Goal: Task Accomplishment & Management: Manage account settings

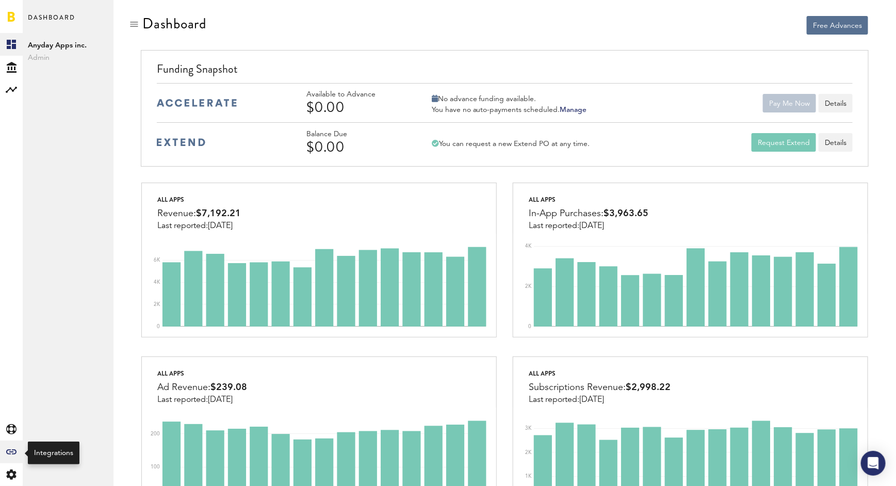
click at [10, 456] on div "Created with Sketch." at bounding box center [11, 451] width 23 height 23
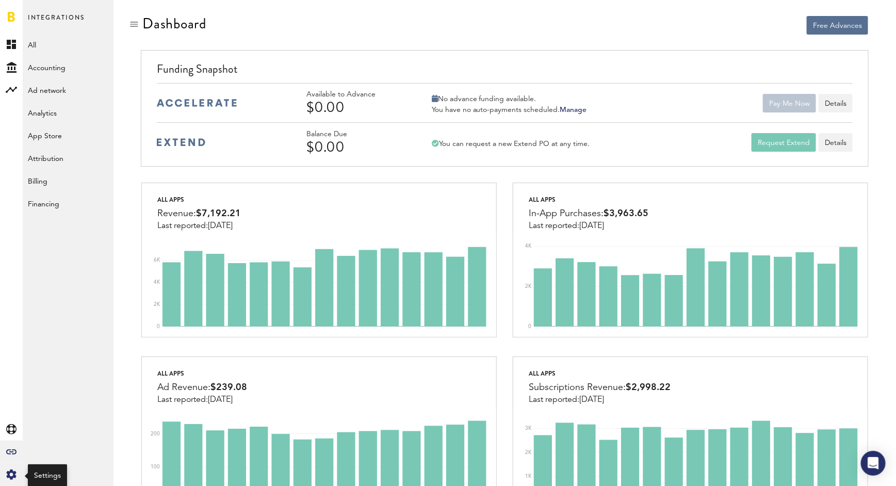
click at [7, 476] on icon at bounding box center [11, 474] width 10 height 10
click at [59, 38] on link "Profile" at bounding box center [68, 44] width 91 height 23
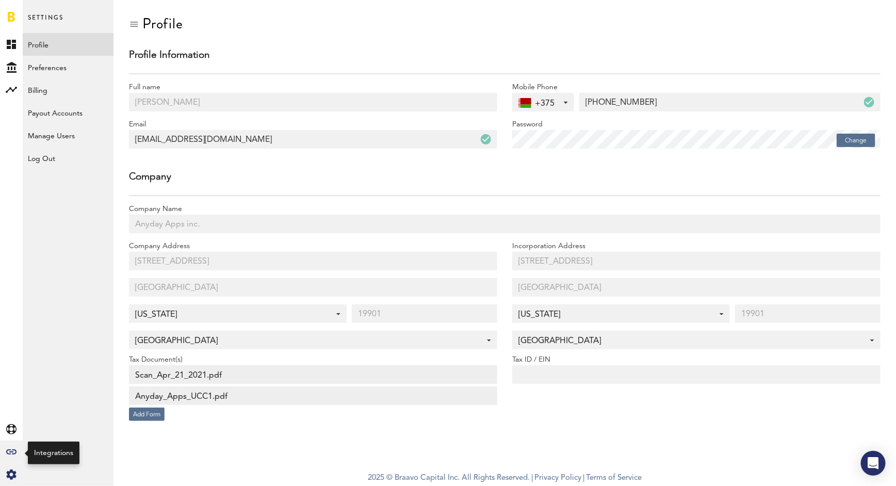
click at [8, 451] on icon "Created with Sketch." at bounding box center [11, 451] width 10 height 5
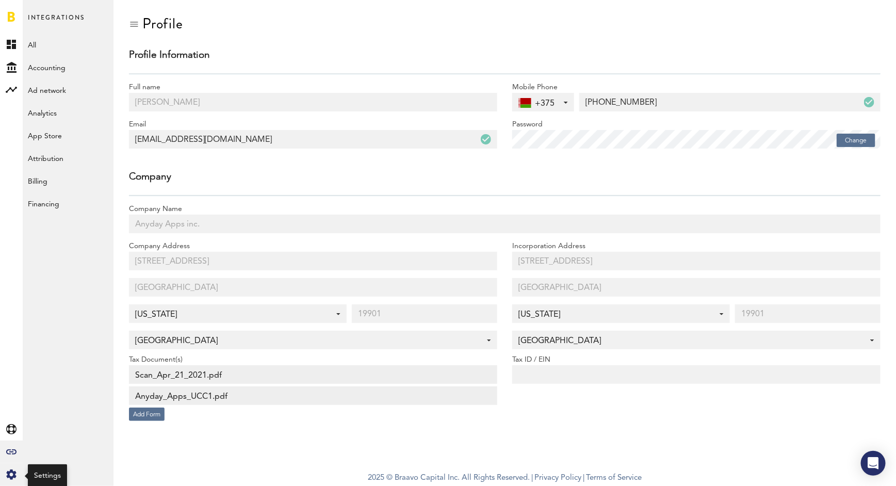
click at [9, 473] on icon at bounding box center [11, 474] width 10 height 10
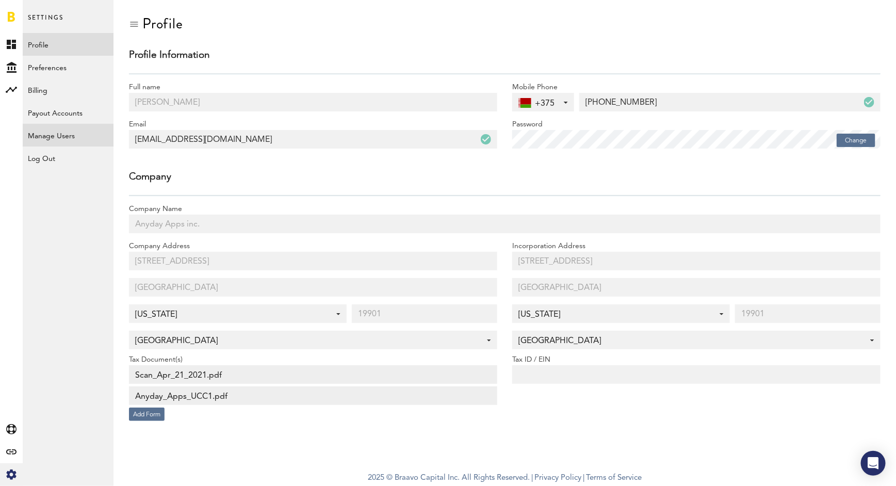
click at [68, 128] on link "Manage Users" at bounding box center [68, 135] width 91 height 23
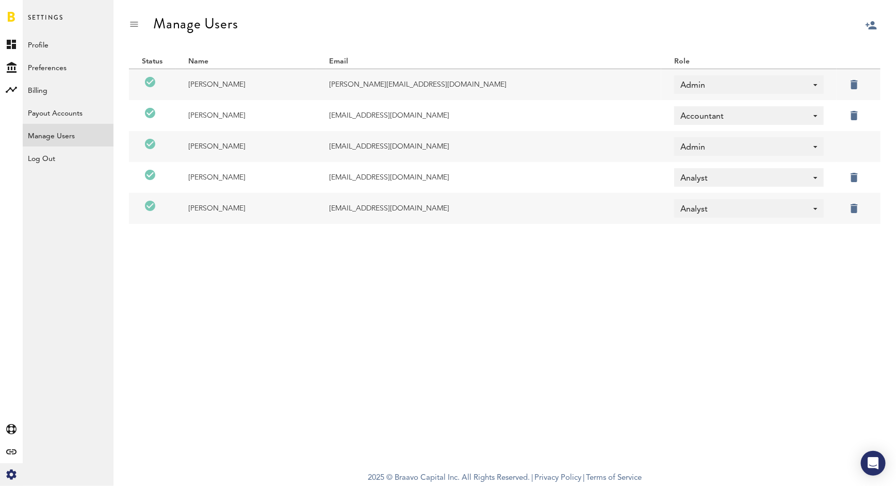
click at [867, 83] on label at bounding box center [867, 83] width 0 height 0
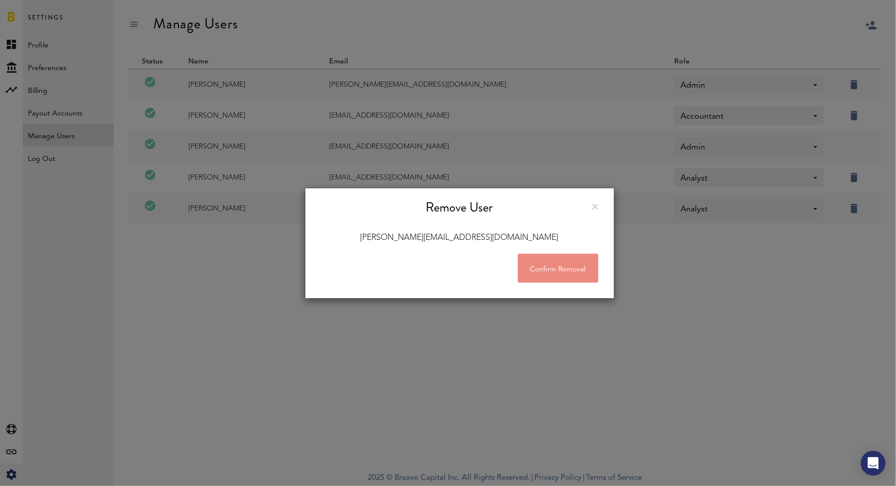
click at [535, 270] on button "Confirm Removal" at bounding box center [558, 268] width 80 height 29
